Goal: Task Accomplishment & Management: Complete application form

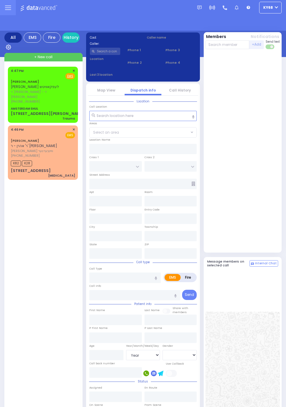
select select "Year"
select select "[DEMOGRAPHIC_DATA]"
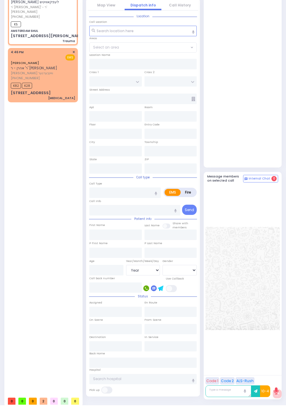
select select
type input "Trauma"
radio input "true"
type input "[PERSON_NAME]"
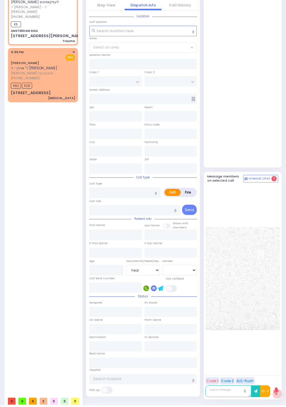
type input "10"
select select "Year"
select select "[DEMOGRAPHIC_DATA]"
type input "16:47"
type input "16:49"
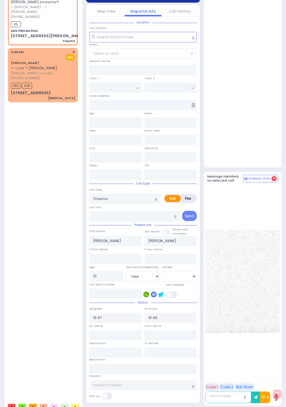
type input "AMSTERDAM SHUL"
type input "ZENTA RD"
type input "FOREST RD"
type input "[STREET_ADDRESS][PERSON_NAME]"
type input "301"
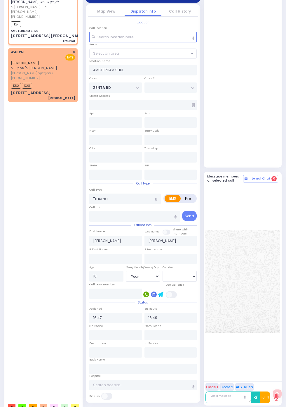
type input "[PERSON_NAME]"
type input "[US_STATE]"
type input "10950"
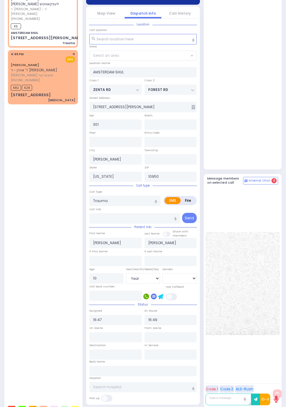
select select "SECTION 2"
